Goal: Find specific page/section: Find specific page/section

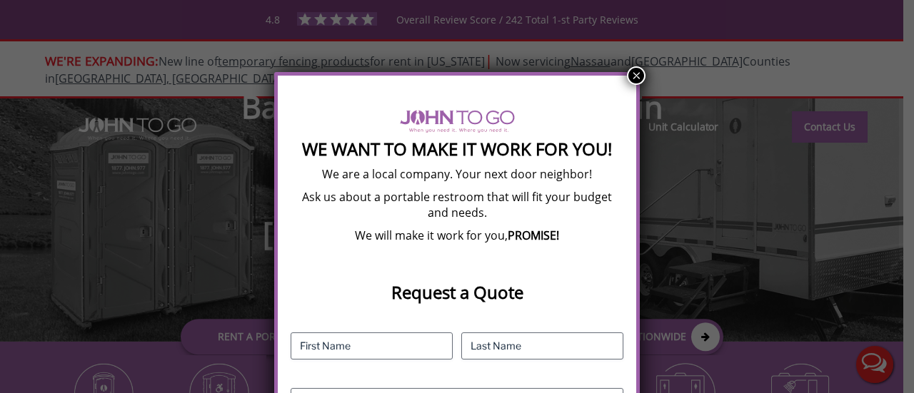
click at [634, 80] on button "×" at bounding box center [636, 75] width 19 height 19
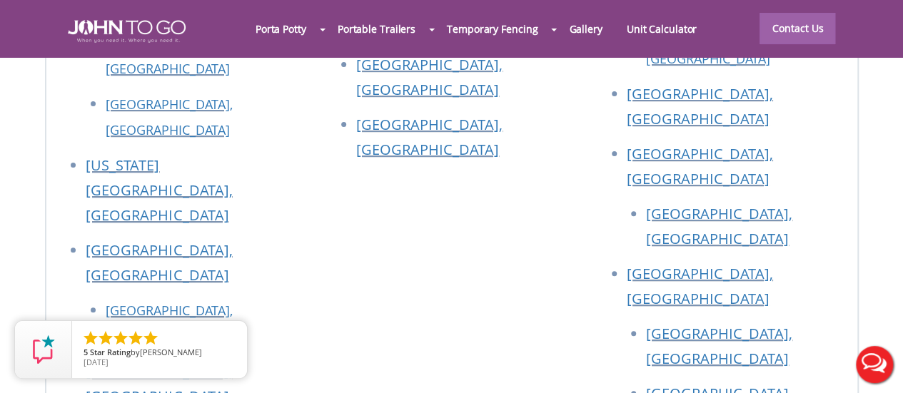
scroll to position [5460, 0]
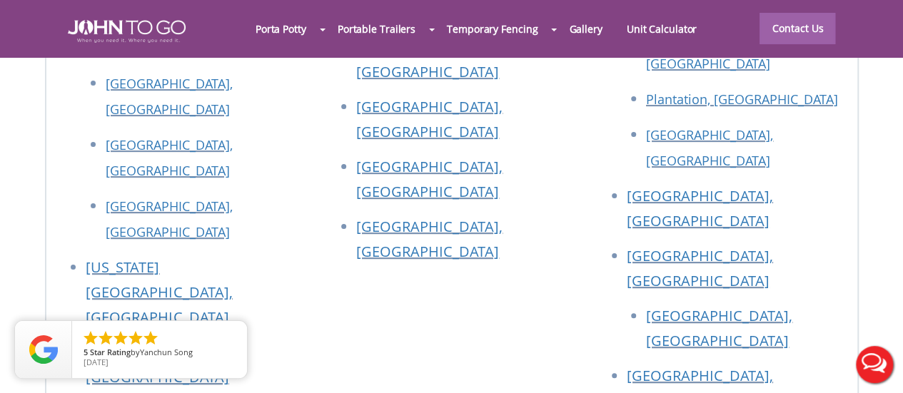
drag, startPoint x: 205, startPoint y: 195, endPoint x: 79, endPoint y: 199, distance: 126.4
click at [78, 199] on div at bounding box center [451, 196] width 903 height 393
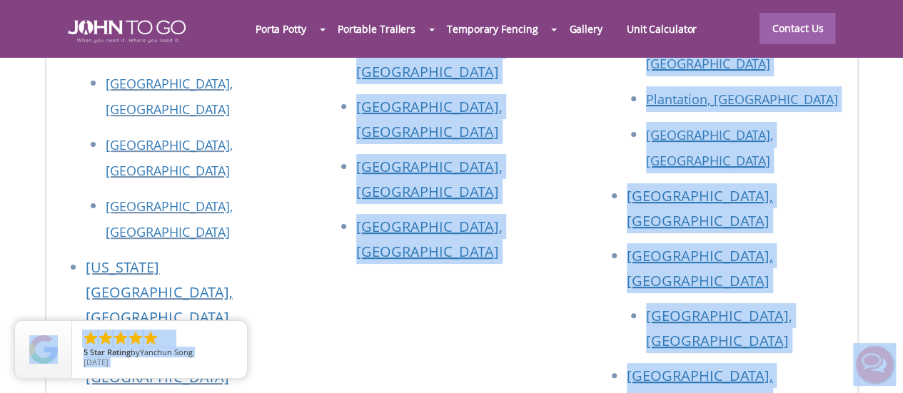
drag, startPoint x: 96, startPoint y: 199, endPoint x: 190, endPoint y: 199, distance: 94.2
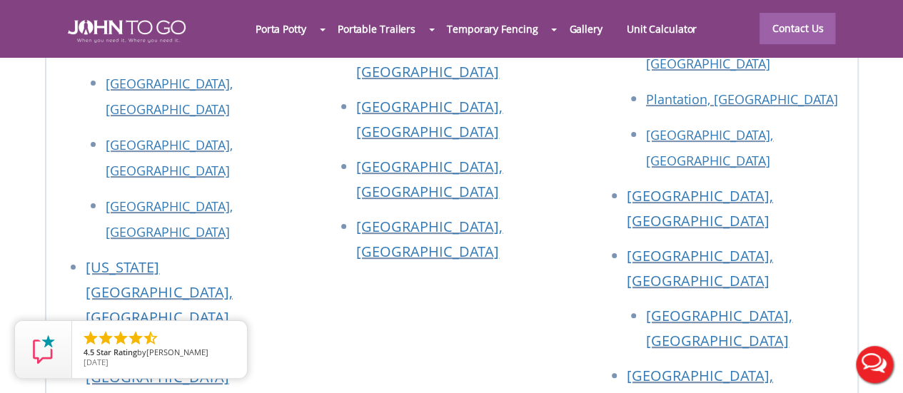
drag, startPoint x: 84, startPoint y: 186, endPoint x: 96, endPoint y: 193, distance: 13.9
drag, startPoint x: 221, startPoint y: 195, endPoint x: 214, endPoint y: 226, distance: 32.1
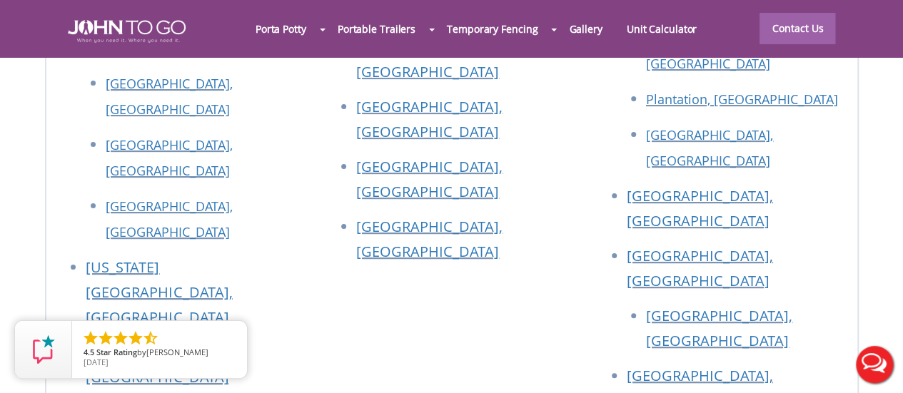
copy link "[GEOGRAPHIC_DATA], [GEOGRAPHIC_DATA]"
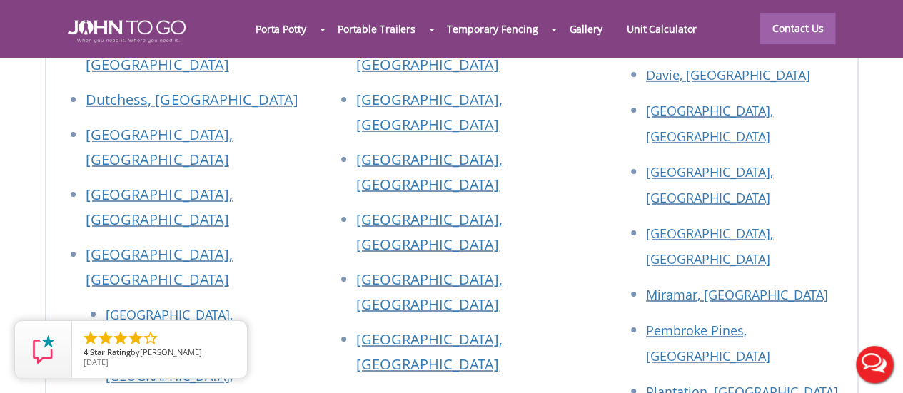
scroll to position [5103, 0]
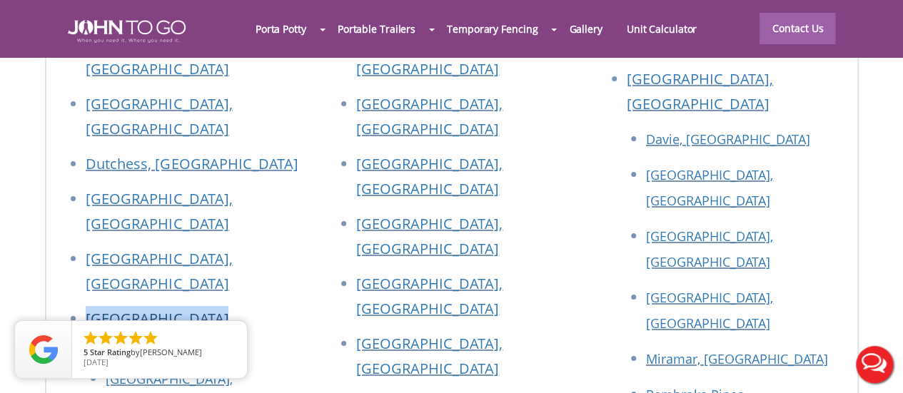
drag, startPoint x: 225, startPoint y: 131, endPoint x: 87, endPoint y: 125, distance: 137.9
click at [87, 306] on li "[GEOGRAPHIC_DATA], [GEOGRAPHIC_DATA]" at bounding box center [194, 336] width 216 height 60
copy link "[GEOGRAPHIC_DATA], [GEOGRAPHIC_DATA]"
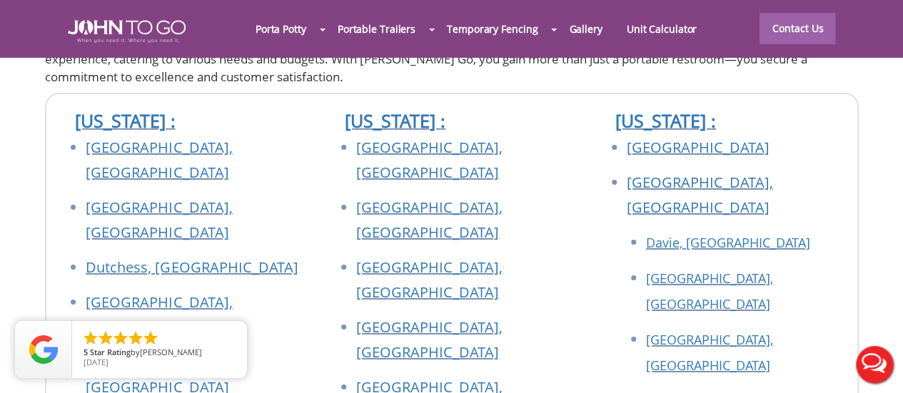
scroll to position [4961, 0]
